Goal: Task Accomplishment & Management: Complete application form

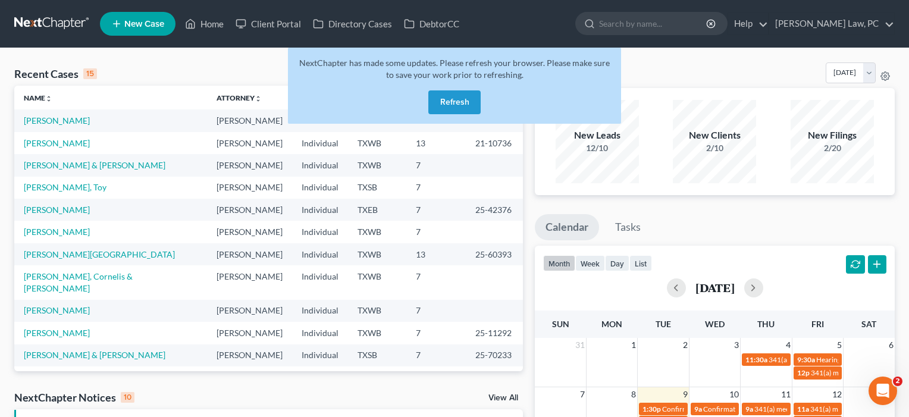
click at [455, 102] on button "Refresh" at bounding box center [454, 102] width 52 height 24
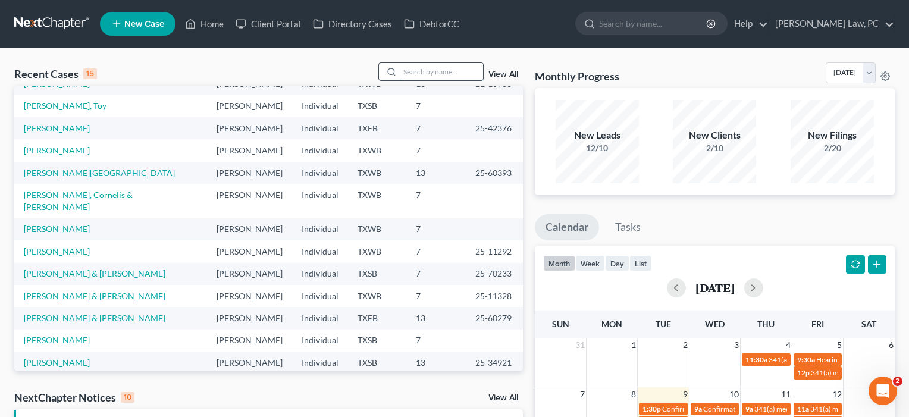
click at [431, 72] on input "search" at bounding box center [441, 71] width 83 height 17
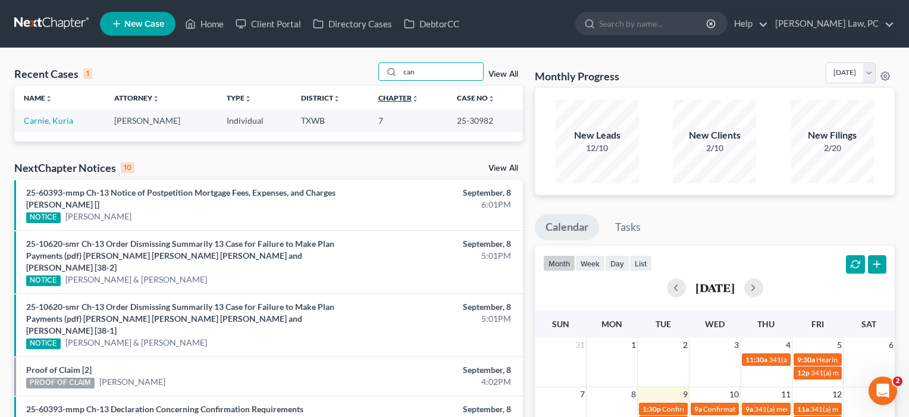
type input "can"
drag, startPoint x: 407, startPoint y: 96, endPoint x: 63, endPoint y: 122, distance: 344.7
click at [63, 122] on link "Carnie, Kuria" at bounding box center [48, 120] width 49 height 10
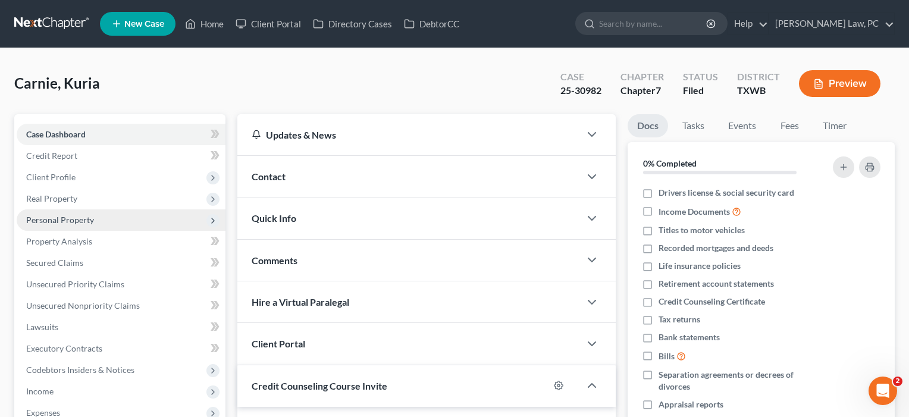
click at [51, 221] on span "Personal Property" at bounding box center [60, 220] width 68 height 10
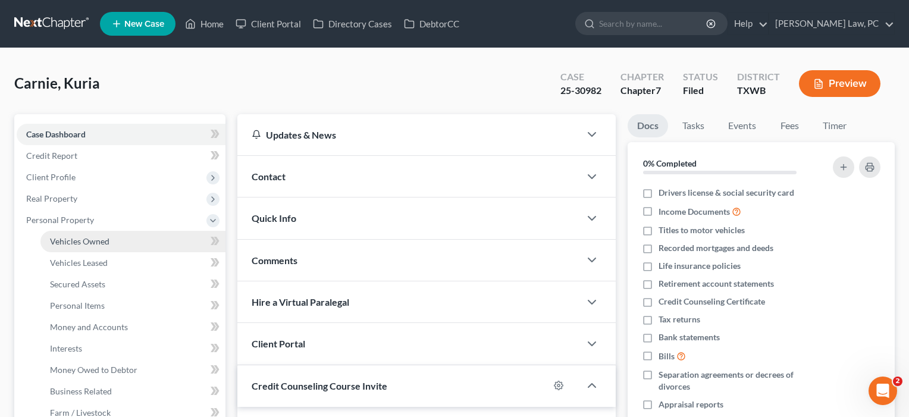
click at [67, 239] on span "Vehicles Owned" at bounding box center [79, 241] width 59 height 10
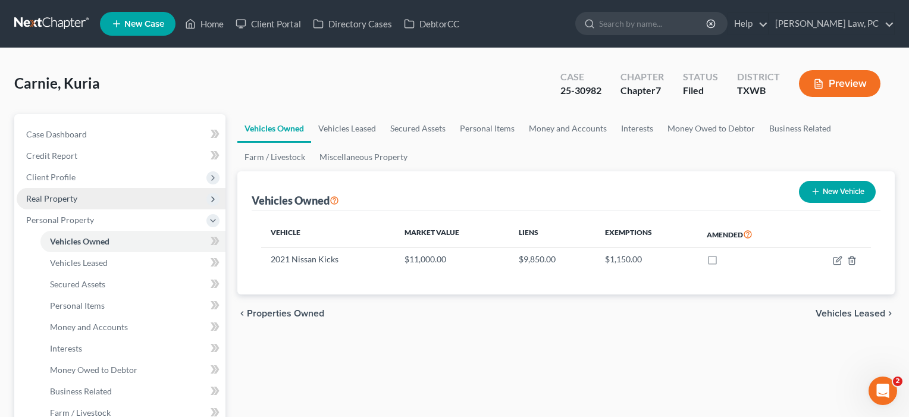
click at [61, 200] on span "Real Property" at bounding box center [51, 198] width 51 height 10
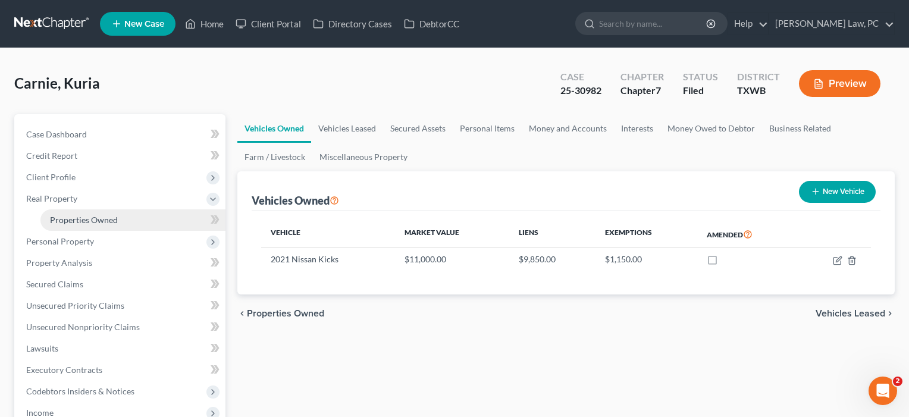
click at [65, 218] on span "Properties Owned" at bounding box center [84, 220] width 68 height 10
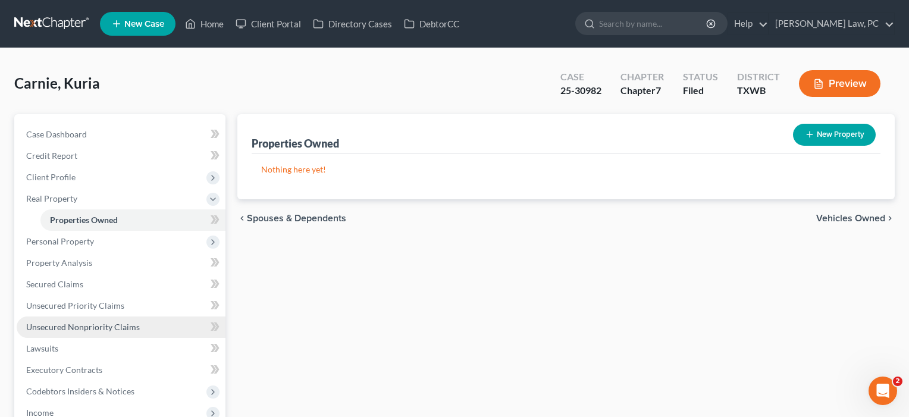
click at [51, 330] on span "Unsecured Nonpriority Claims" at bounding box center [83, 327] width 114 height 10
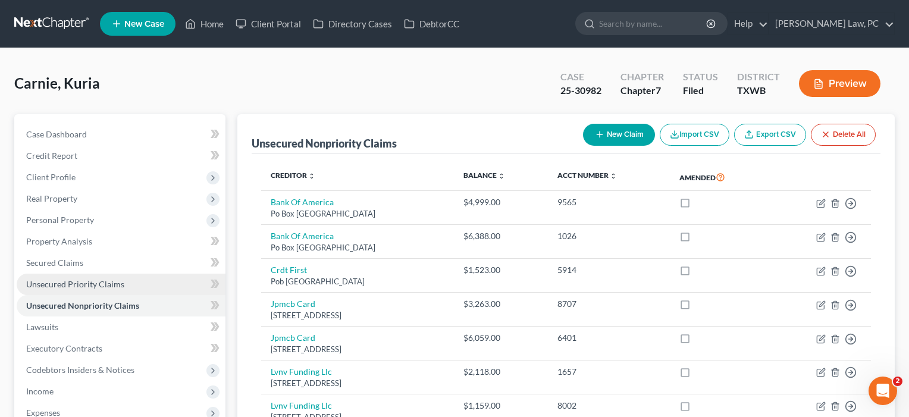
click at [92, 281] on span "Unsecured Priority Claims" at bounding box center [75, 284] width 98 height 10
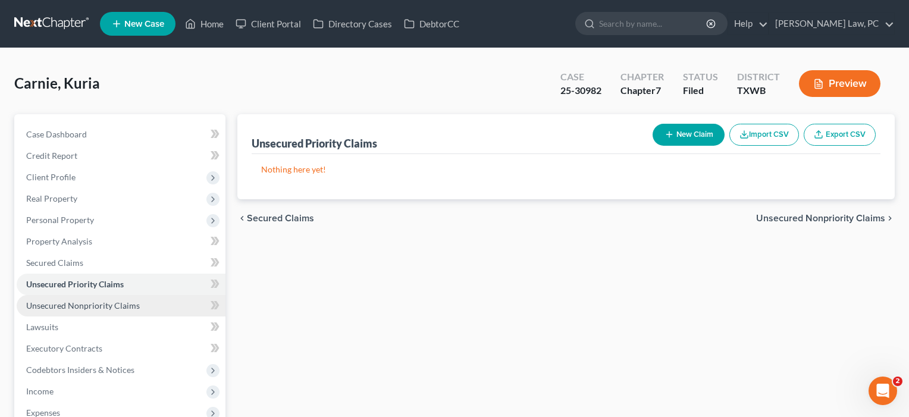
click at [137, 308] on link "Unsecured Nonpriority Claims" at bounding box center [121, 305] width 209 height 21
